Goal: Transaction & Acquisition: Purchase product/service

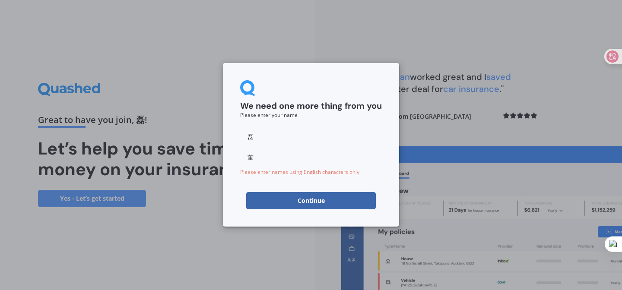
click at [368, 215] on div "We need one more thing from you Please enter your name [PERSON_NAME] 董 Please e…" at bounding box center [311, 145] width 176 height 164
click at [365, 208] on button "Continue" at bounding box center [311, 200] width 130 height 17
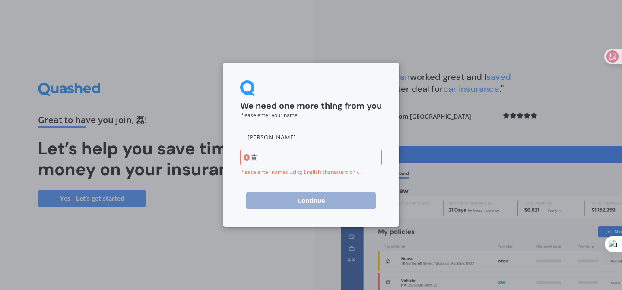
type input "[PERSON_NAME]"
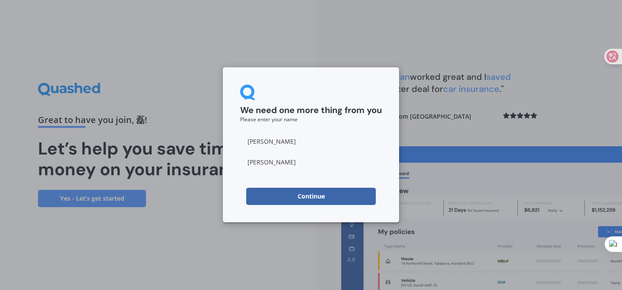
type input "Dong"
click button "Continue" at bounding box center [311, 196] width 130 height 17
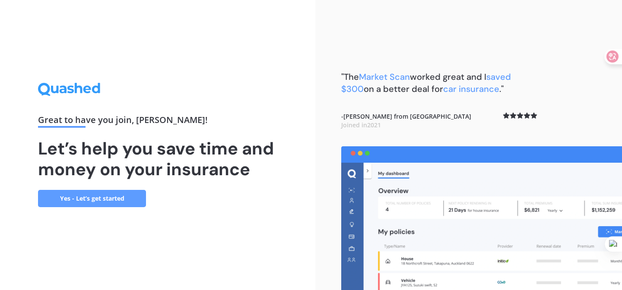
click at [114, 205] on link "Yes - Let’s get started" at bounding box center [92, 198] width 108 height 17
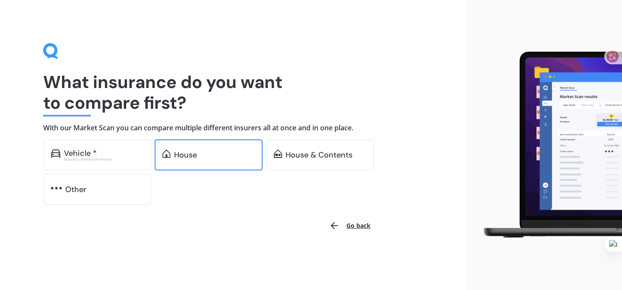
click at [201, 141] on div "House" at bounding box center [209, 155] width 108 height 31
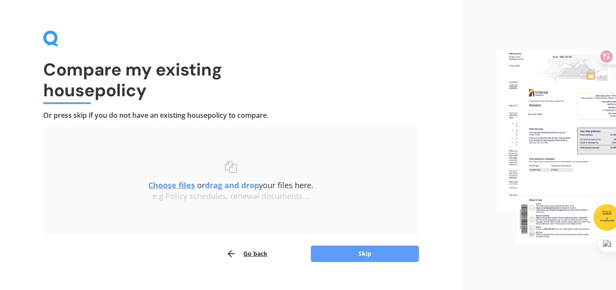
scroll to position [19, 0]
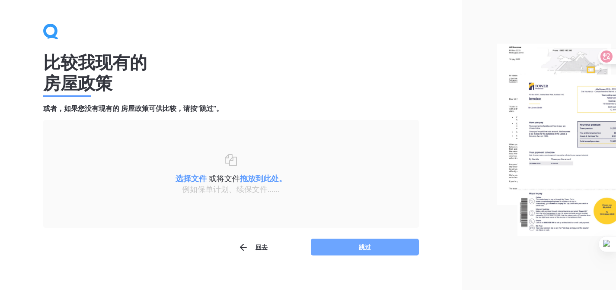
click at [402, 247] on button "跳过" at bounding box center [365, 247] width 108 height 17
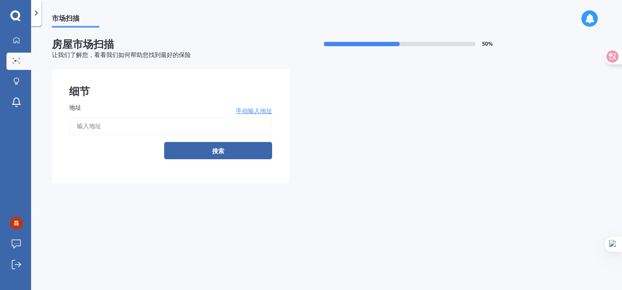
click at [171, 127] on input "地址" at bounding box center [170, 126] width 203 height 18
type input "[STREET_ADDRESS][PERSON_NAME]新西兰"
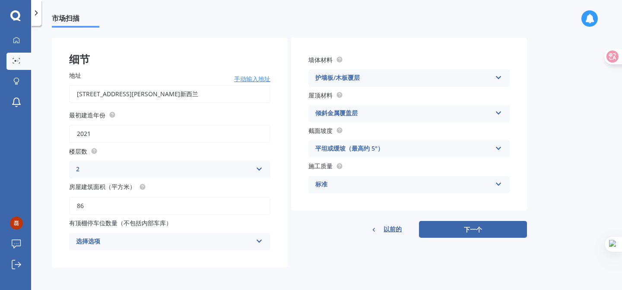
scroll to position [34, 0]
click at [94, 207] on input "86" at bounding box center [169, 206] width 201 height 18
type input "8"
type input "92"
click at [130, 243] on div "选择选项" at bounding box center [164, 242] width 176 height 10
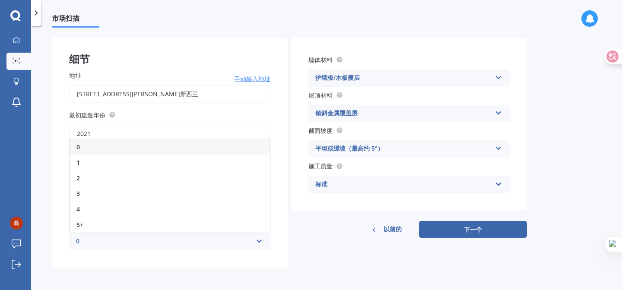
click at [119, 144] on div "0" at bounding box center [170, 148] width 200 height 16
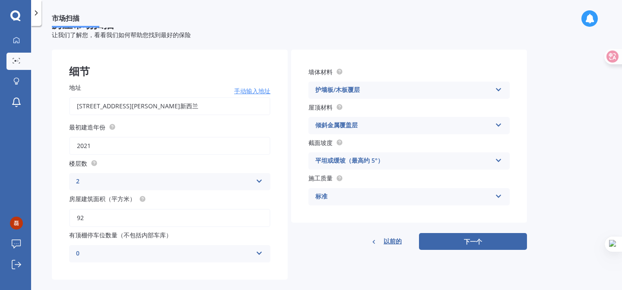
scroll to position [20, 0]
click at [415, 163] on div "平坦或缓坡（最高约 5°）" at bounding box center [403, 161] width 176 height 10
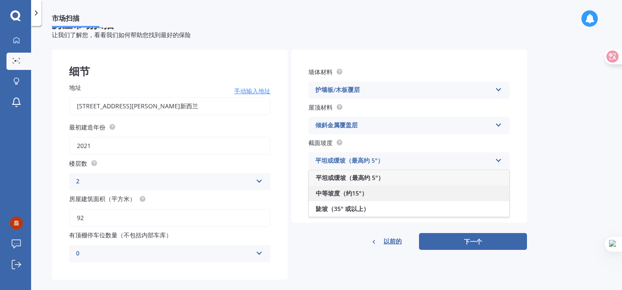
click at [391, 190] on div "中等坡度（约15°）" at bounding box center [409, 194] width 200 height 16
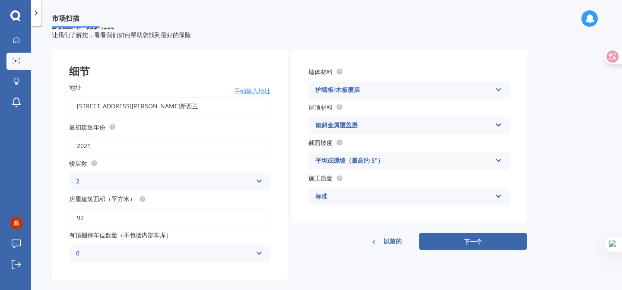
click at [421, 156] on div "平坦或缓坡（最高约 5°） 平坦或缓坡（最高约 5°） 中等坡度（约15°） 陡坡（35° 或以上）" at bounding box center [408, 160] width 201 height 17
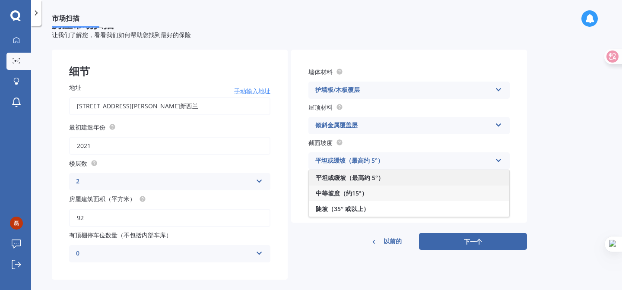
click at [407, 178] on div "平坦或缓坡（最高约 5°）" at bounding box center [409, 178] width 200 height 16
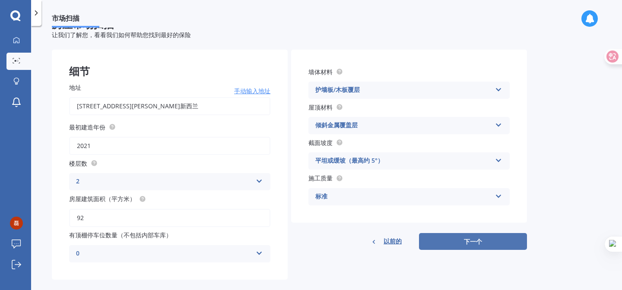
click at [482, 240] on font "下一个" at bounding box center [473, 242] width 18 height 8
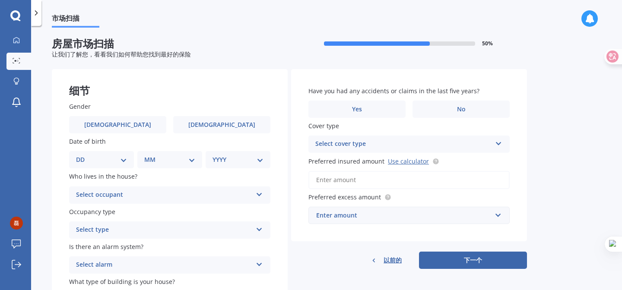
scroll to position [0, 0]
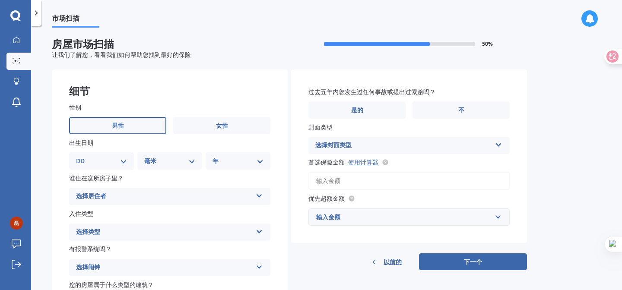
click at [124, 123] on label "男性" at bounding box center [117, 125] width 97 height 17
click at [0, 0] on input "男性" at bounding box center [0, 0] width 0 height 0
click at [118, 160] on select "DD 01 02 03 04 05 06 07 08 09 10 11 12 十三 14 15 16 17 18 19 20 21 22 23 24 二十五 …" at bounding box center [101, 161] width 51 height 10
select select "29"
click at [83, 157] on select "DD 01 02 03 04 05 06 07 08 09 10 11 12 十三 14 15 16 17 18 19 20 21 22 23 24 二十五 …" at bounding box center [101, 161] width 51 height 10
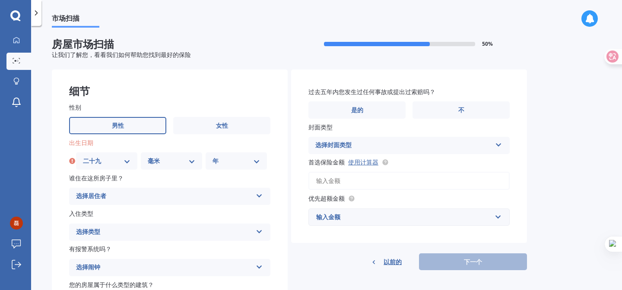
click at [177, 164] on select "毫米 01 02 03 04 05 06 07 08 09 10 11 12" at bounding box center [172, 161] width 48 height 10
select select "06"
click at [148, 157] on select "毫米 01 02 03 04 05 06 07 08 09 10 11 12" at bounding box center [172, 161] width 48 height 10
click at [246, 157] on select "年 2009 2008 2007 2006 2005 2004 2003 2002 2001 2000 1999 1998 1997 1996 1995 19…" at bounding box center [237, 161] width 48 height 10
select select "1982"
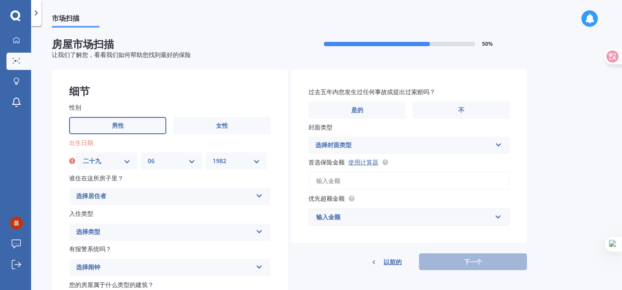
click at [213, 157] on select "年 2009 2008 2007 2006 2005 2004 2003 2002 2001 2000 1999 1998 1997 1996 1995 19…" at bounding box center [237, 161] width 48 height 10
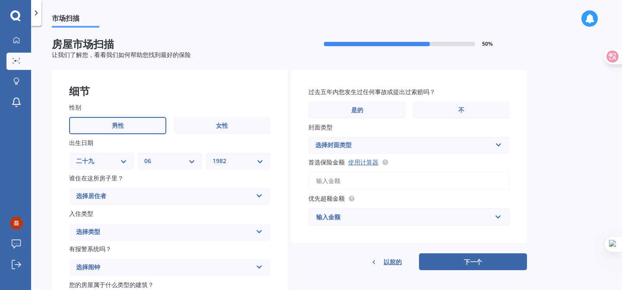
click at [164, 188] on div "谁住在这所房子里？ 选择居住者 所有者 业主+寄宿生" at bounding box center [169, 189] width 201 height 32
click at [165, 194] on div "选择居住者" at bounding box center [164, 196] width 176 height 10
click at [155, 215] on div "所有者" at bounding box center [170, 214] width 200 height 16
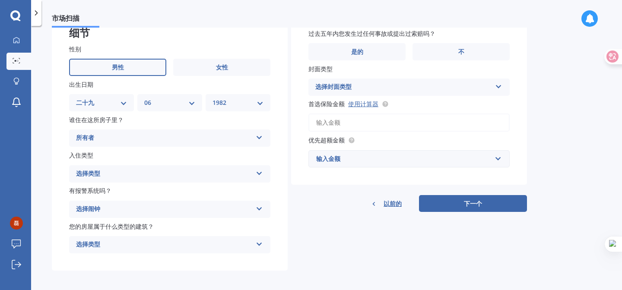
scroll to position [61, 0]
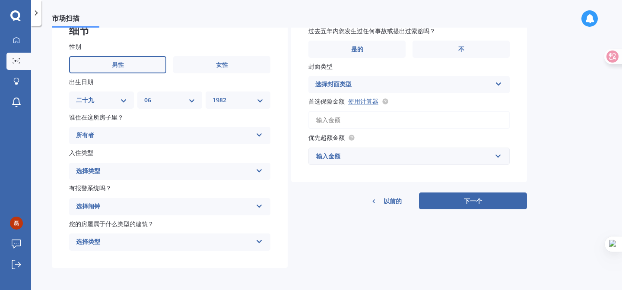
click at [159, 172] on div "选择类型" at bounding box center [164, 171] width 176 height 10
click at [149, 190] on div "永恒的" at bounding box center [170, 189] width 200 height 16
click at [155, 205] on div "选择闹钟" at bounding box center [164, 207] width 176 height 10
click at [142, 227] on div "是的，已监控" at bounding box center [170, 224] width 200 height 16
click at [156, 243] on div "选择类型" at bounding box center [164, 242] width 176 height 10
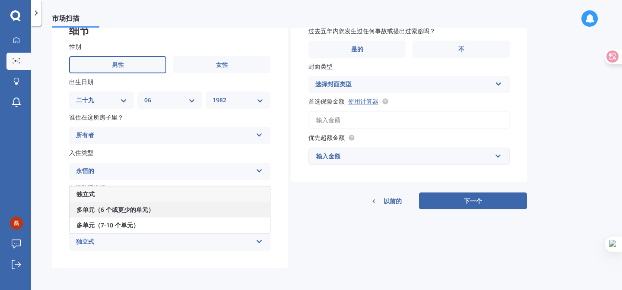
click at [152, 211] on font "多单元（6 个或更少的单元）" at bounding box center [115, 210] width 78 height 8
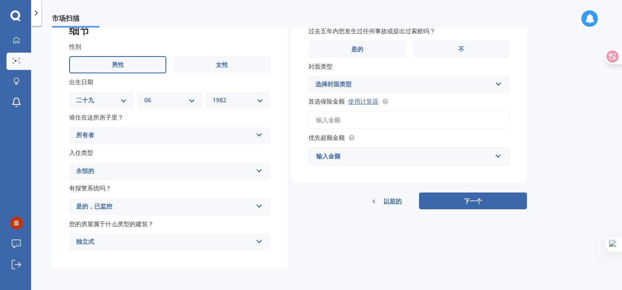
click at [221, 238] on div "独立式 独立式 多单元（6 个或更少的单元） 多单元（7-10 个单元）" at bounding box center [169, 242] width 201 height 17
click at [172, 215] on div "多单元（6 个或更少的单元）" at bounding box center [170, 210] width 200 height 16
click at [325, 232] on div "细节 性别 男性 女性 出生日期 DD 01 02 03 04 05 06 07 08 09 10 11 12 十三 14 15 16 17 18 19 20…" at bounding box center [289, 139] width 475 height 260
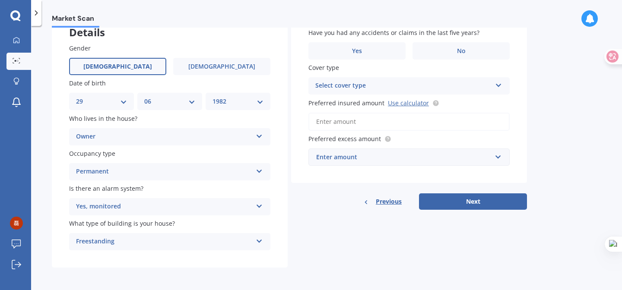
scroll to position [60, 0]
click at [196, 239] on div "Freestanding" at bounding box center [164, 242] width 176 height 10
click at [139, 212] on span "Multi-unit (in a block of 6 or less)" at bounding box center [125, 209] width 98 height 8
click at [140, 244] on div "Freestanding" at bounding box center [164, 242] width 176 height 10
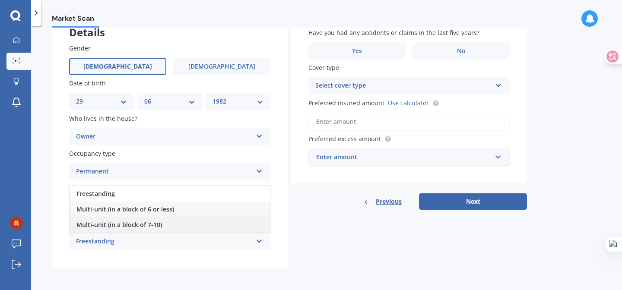
click at [133, 227] on span "Multi-unit (in a block of 7-10)" at bounding box center [119, 225] width 86 height 8
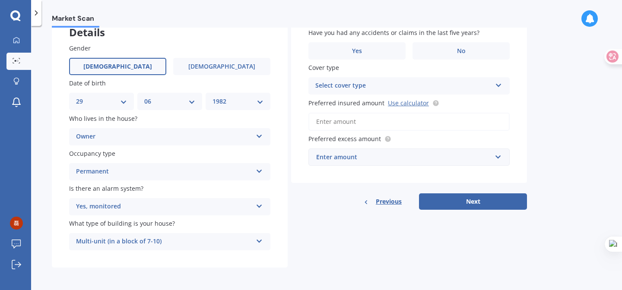
click at [136, 241] on div "Multi-unit (in a block of 7-10)" at bounding box center [164, 242] width 176 height 10
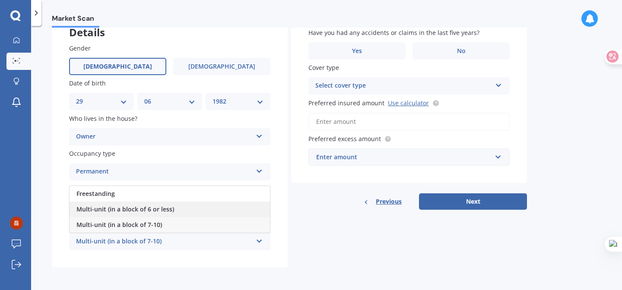
click at [148, 213] on span "Multi-unit (in a block of 6 or less)" at bounding box center [125, 209] width 98 height 8
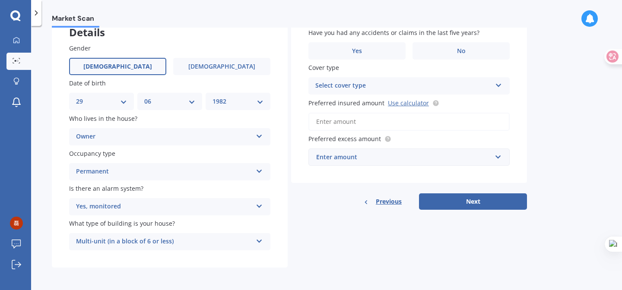
click at [310, 247] on div "Details Gender [DEMOGRAPHIC_DATA] [DEMOGRAPHIC_DATA] Date of birth DD 01 02 03 …" at bounding box center [289, 139] width 475 height 257
click at [241, 200] on div "Yes, monitored Yes, monitored Yes, not monitored No" at bounding box center [169, 206] width 201 height 17
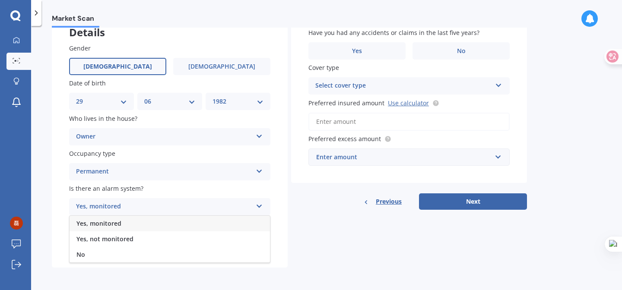
click at [305, 220] on div "Details Gender [DEMOGRAPHIC_DATA] [DEMOGRAPHIC_DATA] Date of birth DD 01 02 03 …" at bounding box center [289, 139] width 475 height 257
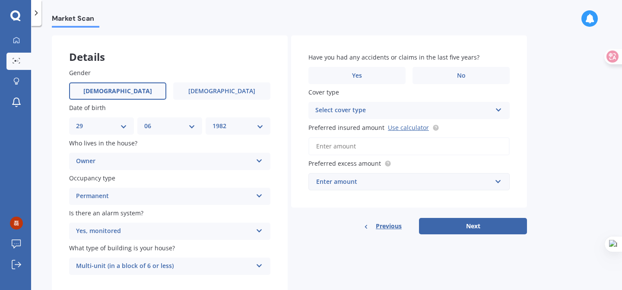
scroll to position [0, 0]
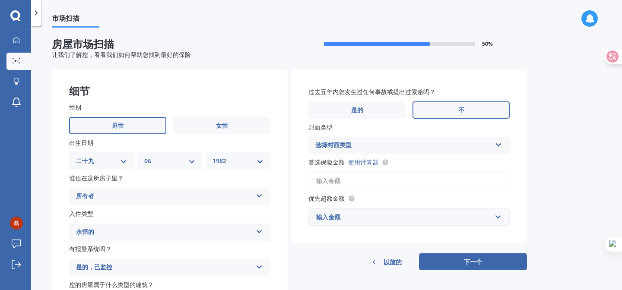
click at [466, 111] on label "不" at bounding box center [460, 110] width 97 height 17
click at [0, 0] on input "不" at bounding box center [0, 0] width 0 height 0
click at [489, 147] on div "选择封面类型" at bounding box center [403, 145] width 176 height 10
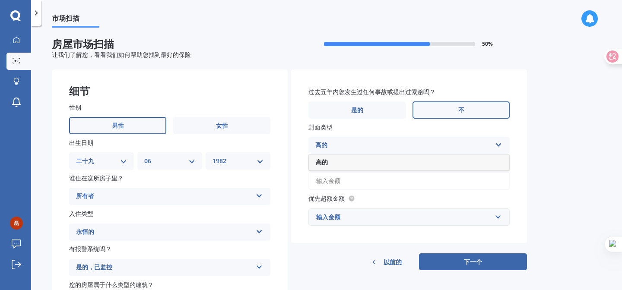
click at [553, 146] on div "市场扫描 房屋市场扫描 50 % 让我们了解您，看看我们如何帮助您找到最好的保险 细节 性别 男性 女性 出生日期 DD 01 02 03 04 05 06 …" at bounding box center [326, 160] width 591 height 264
click at [360, 181] on input "首选保险金额 使用计算器" at bounding box center [408, 181] width 201 height 18
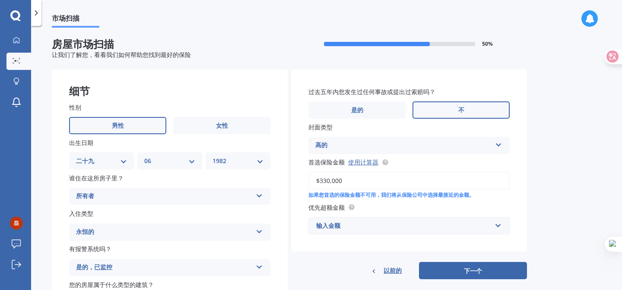
type input "$330,000"
click at [501, 228] on input "text" at bounding box center [406, 226] width 194 height 16
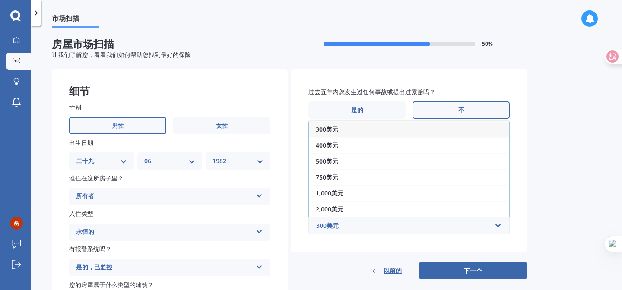
click at [559, 219] on div "市场扫描 房屋市场扫描 50 % 让我们了解您，看看我们如何帮助您找到最好的保险 细节 性别 男性 女性 出生日期 DD 01 02 03 04 05 06 …" at bounding box center [326, 160] width 591 height 264
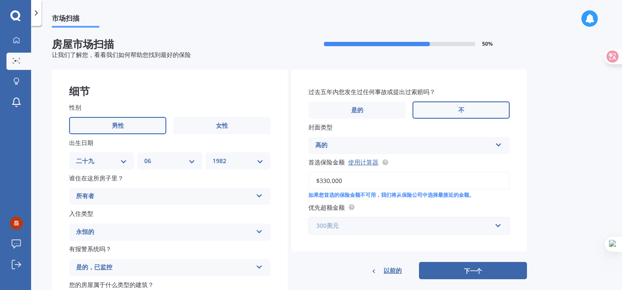
click at [501, 228] on input "text" at bounding box center [406, 226] width 194 height 16
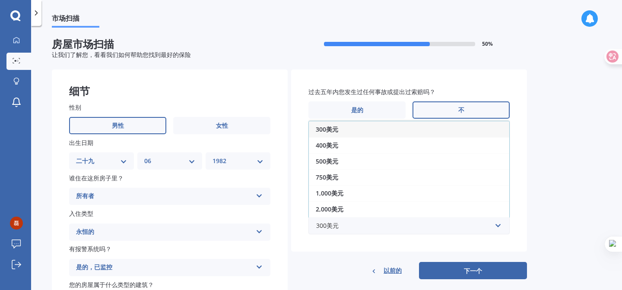
click at [560, 194] on div "市场扫描 房屋市场扫描 50 % 让我们了解您，看看我们如何帮助您找到最好的保险 细节 性别 男性 女性 出生日期 DD 01 02 03 04 05 06 …" at bounding box center [326, 160] width 591 height 264
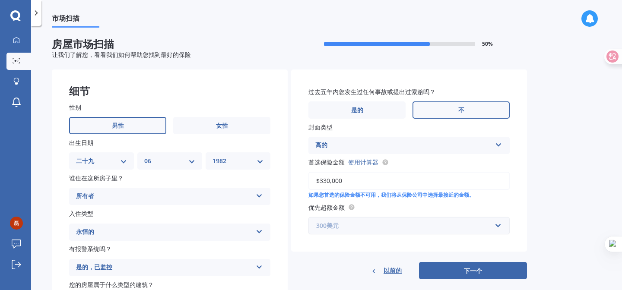
click at [499, 227] on input "text" at bounding box center [406, 226] width 194 height 16
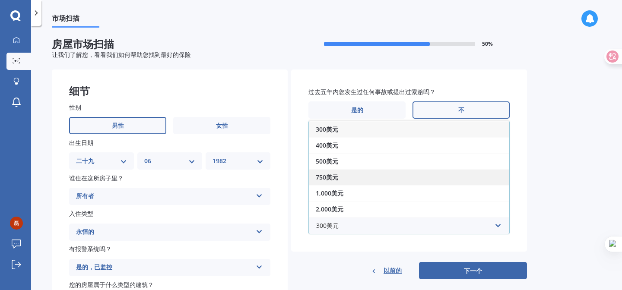
click at [431, 180] on div "750美元" at bounding box center [409, 177] width 200 height 16
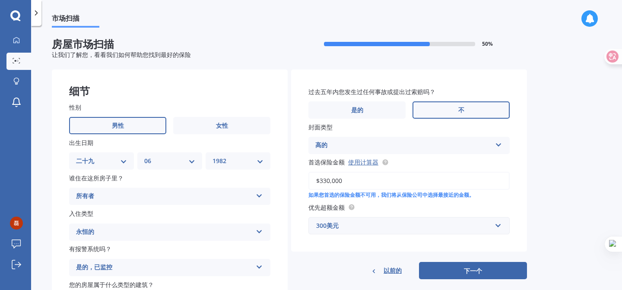
click at [551, 212] on div "市场扫描 房屋市场扫描 50 % 让我们了解您，看看我们如何帮助您找到最好的保险 细节 性别 男性 女性 出生日期 DD 01 02 03 04 05 06 …" at bounding box center [326, 160] width 591 height 264
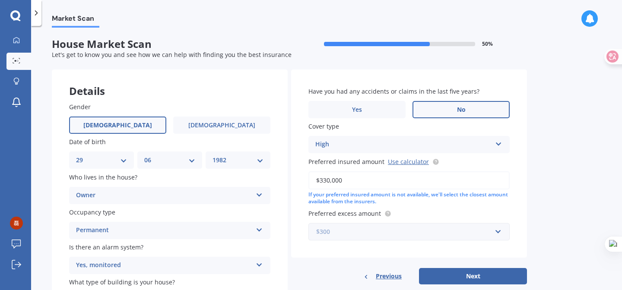
click at [497, 234] on input "text" at bounding box center [406, 232] width 194 height 16
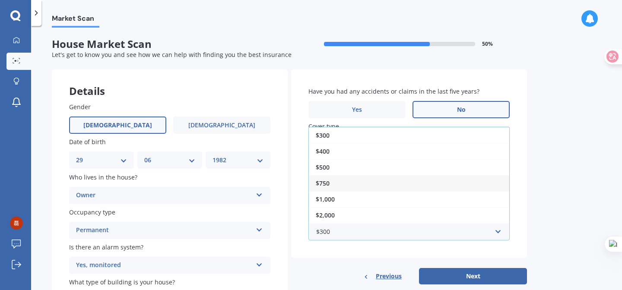
click at [374, 190] on div "$750" at bounding box center [409, 183] width 200 height 16
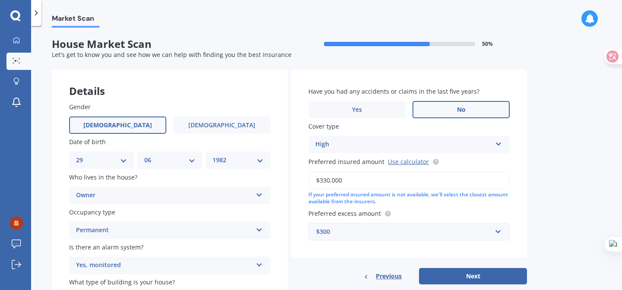
click at [479, 230] on div "$300" at bounding box center [403, 232] width 175 height 10
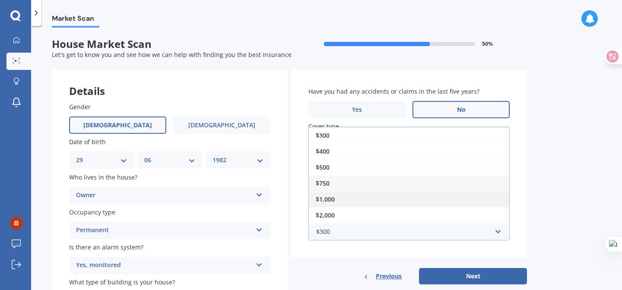
click at [409, 204] on div "$1,000" at bounding box center [409, 199] width 200 height 16
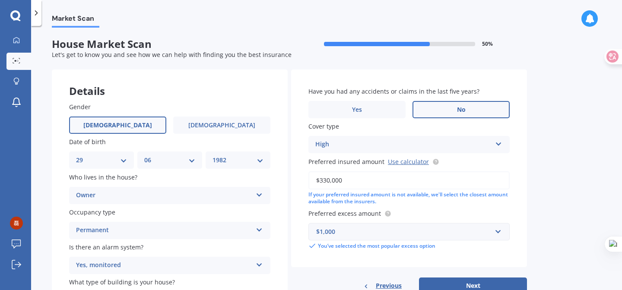
click at [448, 234] on div "$1,000" at bounding box center [403, 232] width 175 height 10
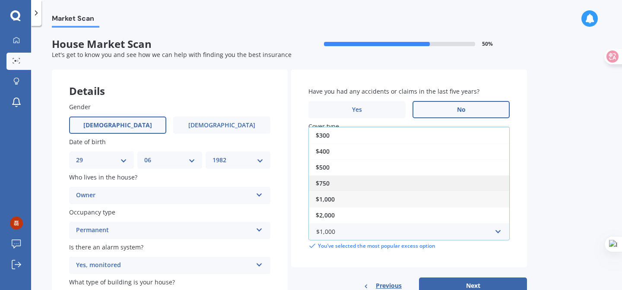
click at [436, 185] on div "$750" at bounding box center [409, 183] width 200 height 16
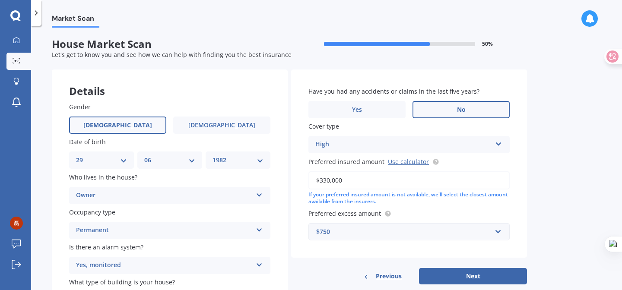
click at [585, 225] on div "Market Scan House Market Scan 50 % Let's get to know you and see how we can hel…" at bounding box center [326, 160] width 591 height 264
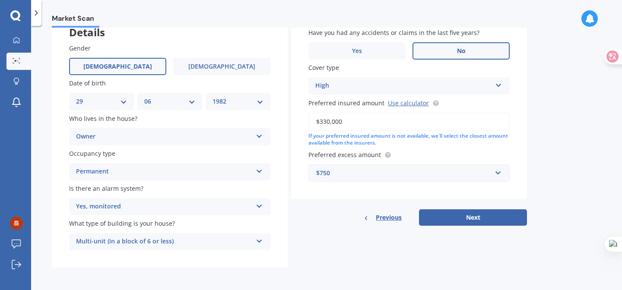
scroll to position [60, 0]
click at [499, 222] on button "Next" at bounding box center [473, 217] width 108 height 16
select select "29"
select select "06"
select select "1982"
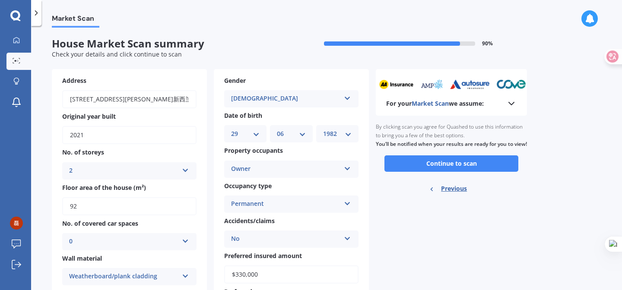
scroll to position [0, 0]
click at [489, 172] on button "Continue to scan" at bounding box center [451, 164] width 134 height 16
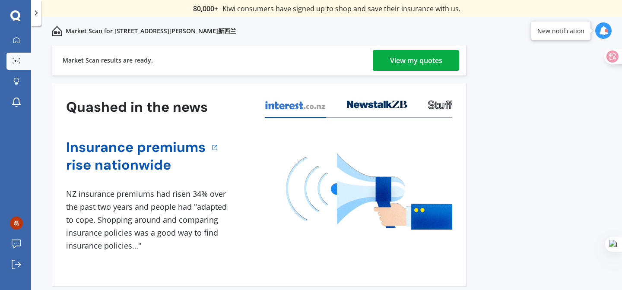
click at [436, 56] on div "View my quotes" at bounding box center [416, 60] width 52 height 21
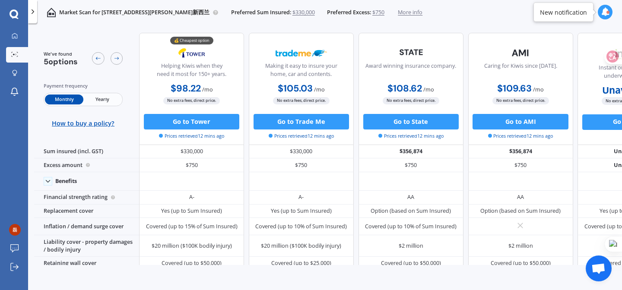
click at [97, 99] on span "Yearly" at bounding box center [102, 100] width 38 height 10
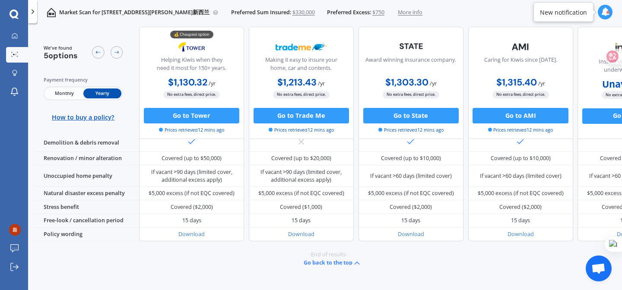
scroll to position [381, 0]
